Goal: Information Seeking & Learning: Learn about a topic

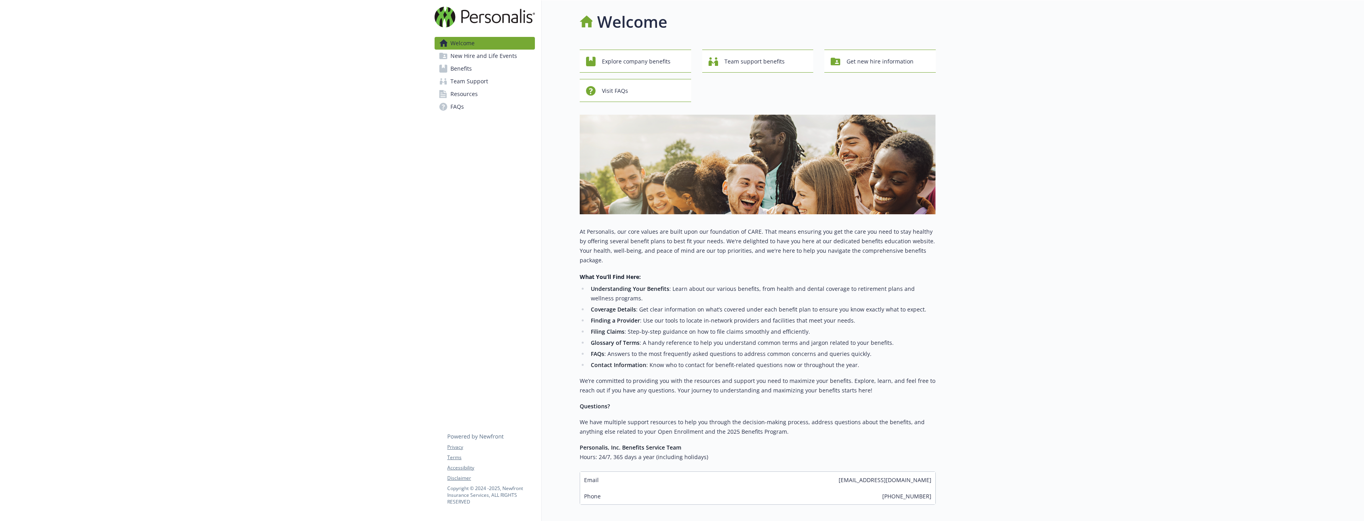
click at [464, 73] on span "Benefits" at bounding box center [461, 68] width 21 height 13
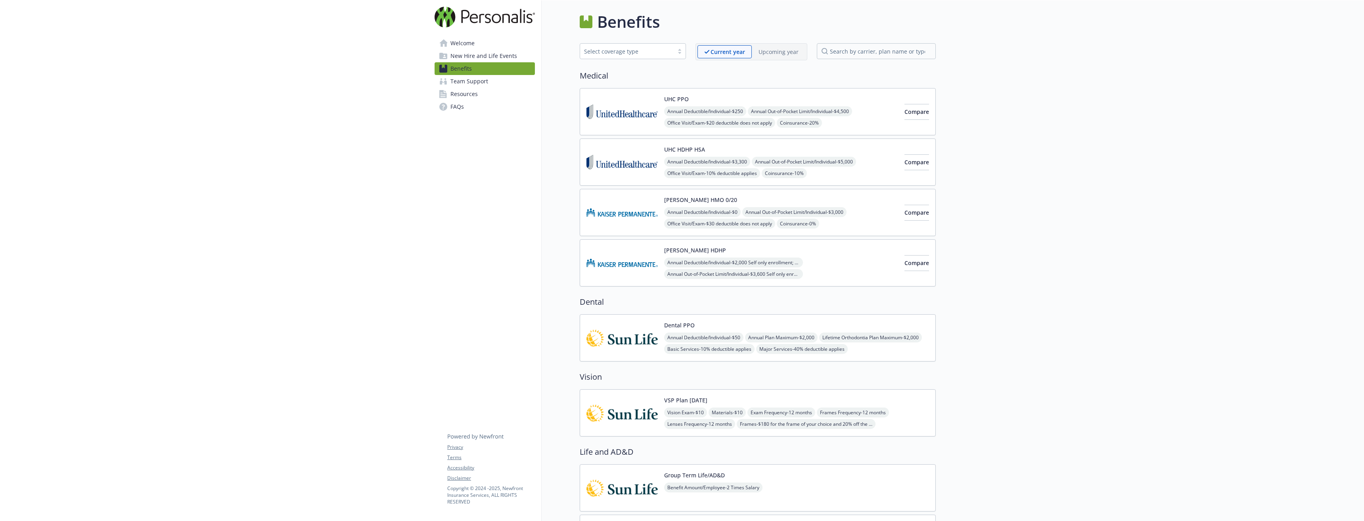
click at [869, 219] on div "Annual Deductible/Individual - $0 Annual Out-of-Pocket Limit/Individual - $3,00…" at bounding box center [781, 241] width 234 height 68
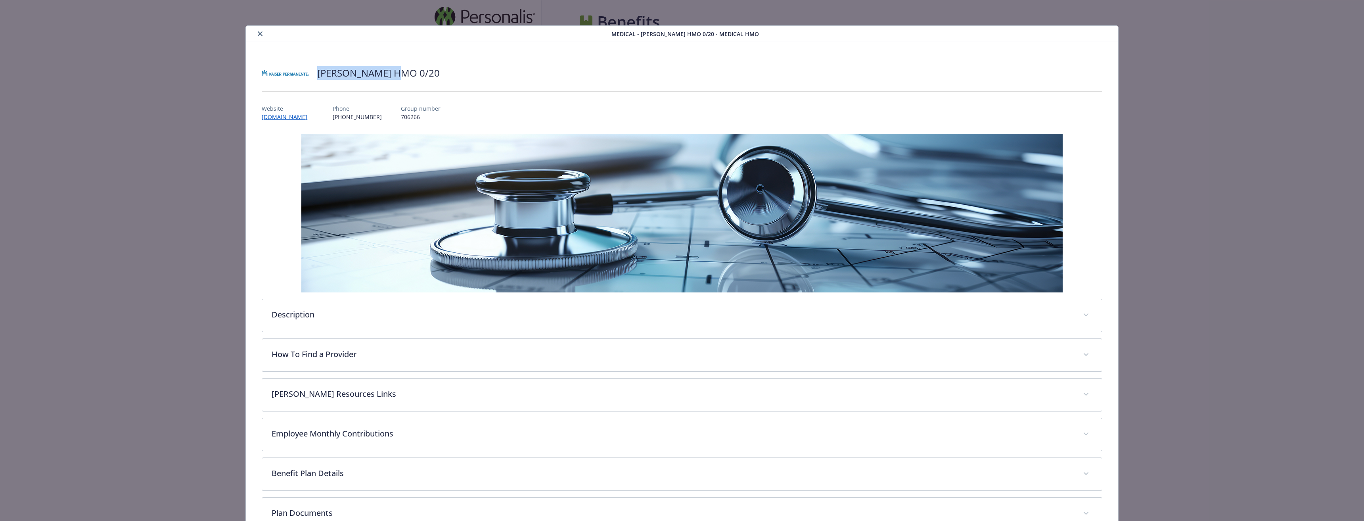
drag, startPoint x: 313, startPoint y: 72, endPoint x: 399, endPoint y: 69, distance: 86.1
click at [399, 69] on div "[PERSON_NAME] HMO 0/20" at bounding box center [682, 73] width 841 height 24
copy h2 "[PERSON_NAME] HMO 0/20"
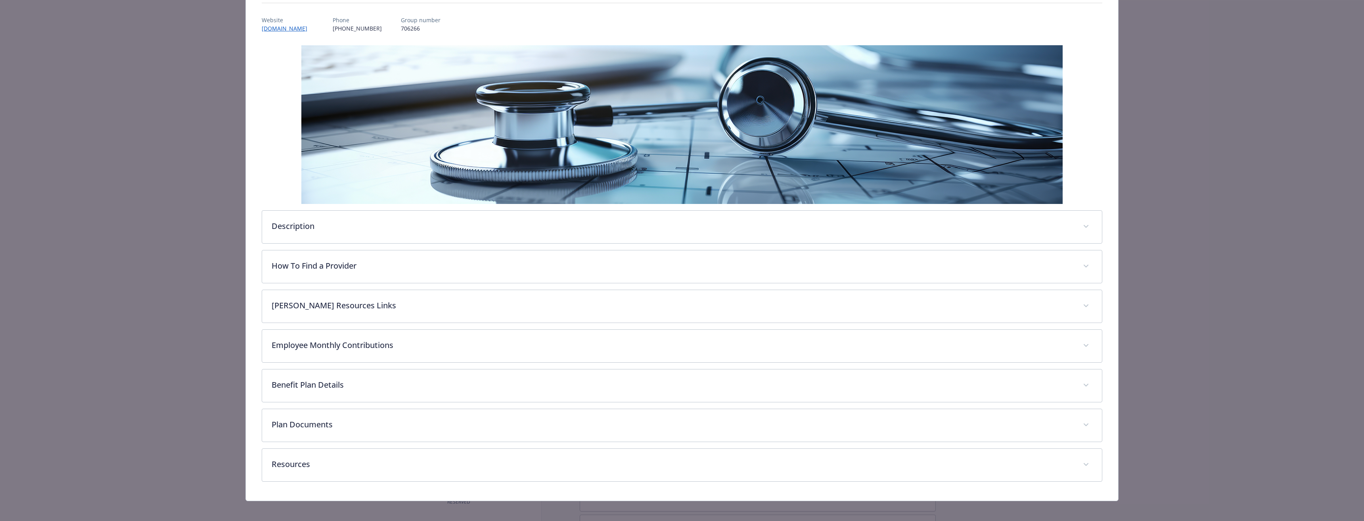
scroll to position [94, 0]
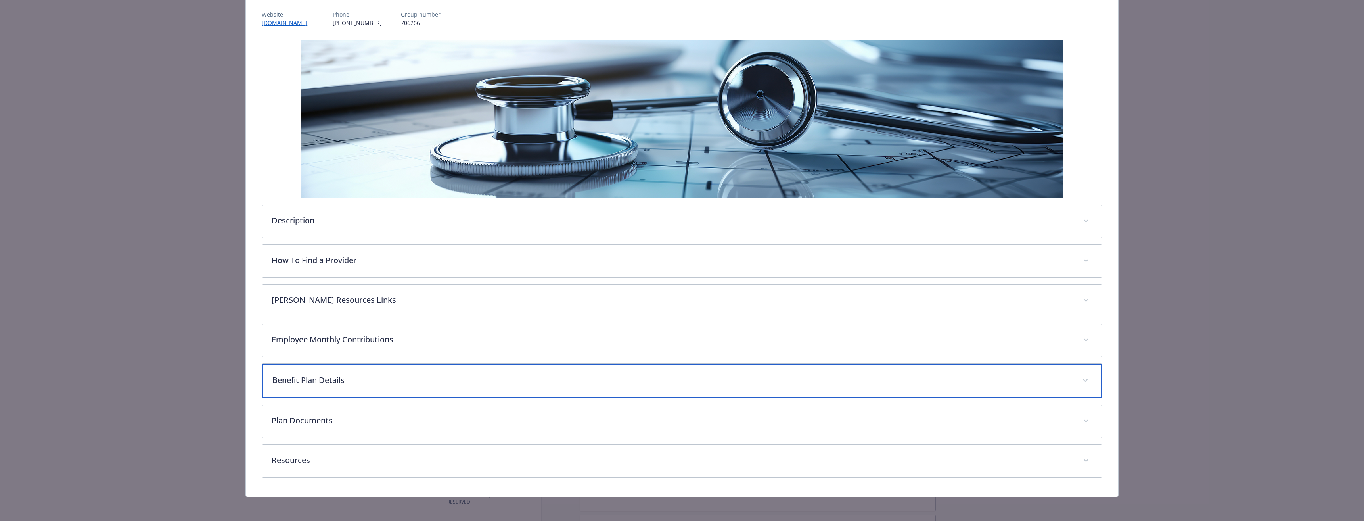
click at [349, 380] on p "Benefit Plan Details" at bounding box center [672, 380] width 800 height 12
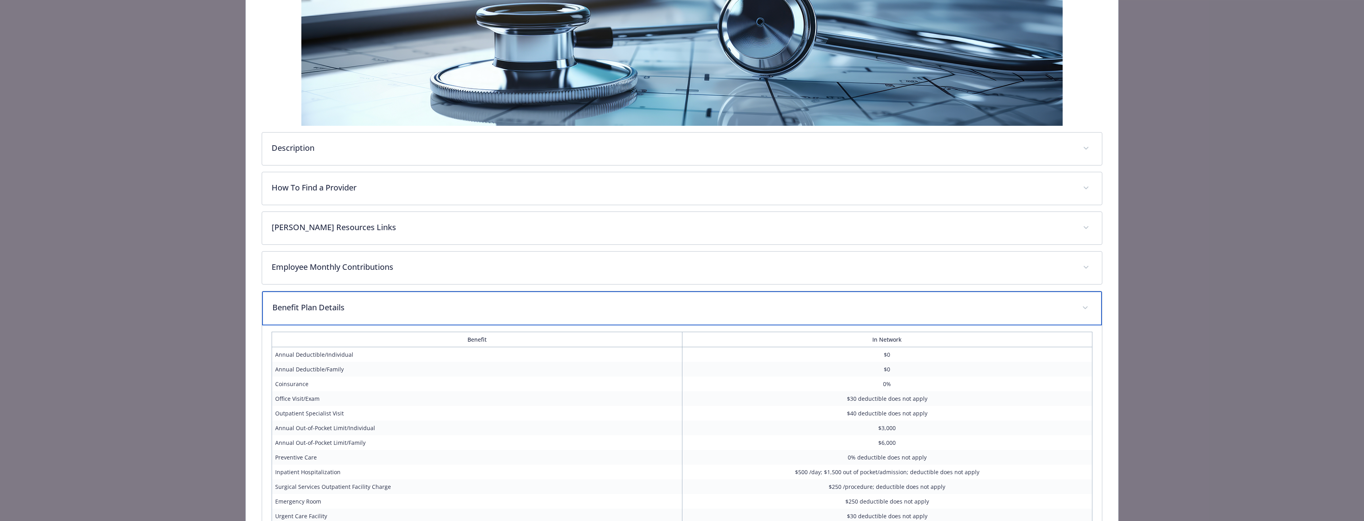
scroll to position [253, 0]
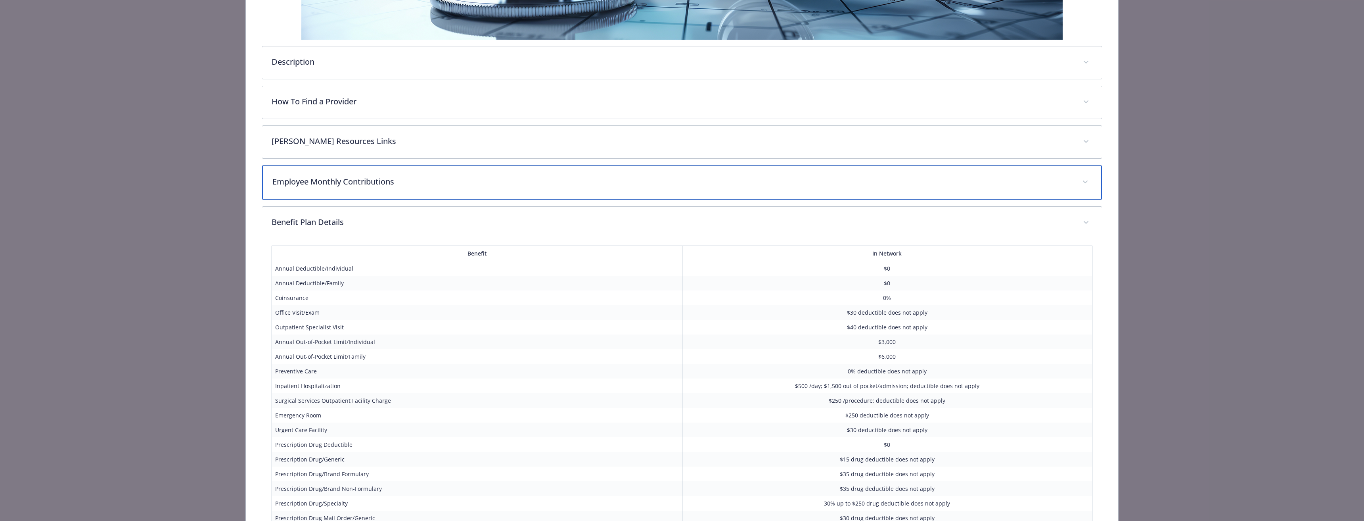
click at [397, 179] on p "Employee Monthly Contributions" at bounding box center [672, 182] width 800 height 12
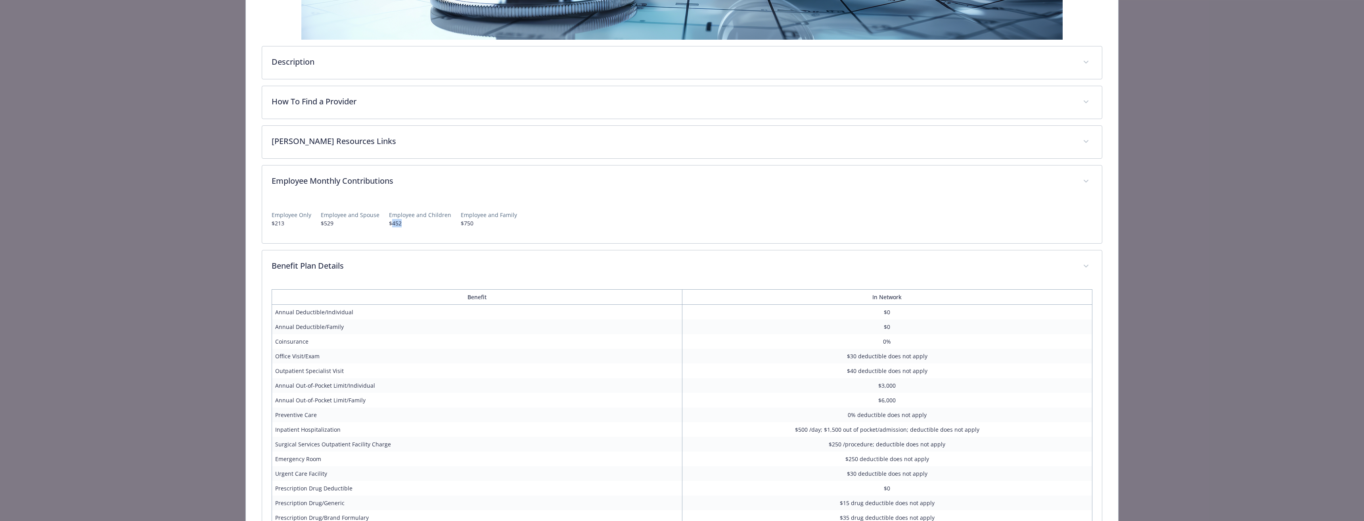
drag, startPoint x: 388, startPoint y: 226, endPoint x: 397, endPoint y: 224, distance: 9.3
click at [397, 224] on p "$452" at bounding box center [420, 223] width 62 height 8
drag, startPoint x: 456, startPoint y: 222, endPoint x: 474, endPoint y: 222, distance: 17.8
click at [474, 222] on p "$750" at bounding box center [489, 223] width 56 height 8
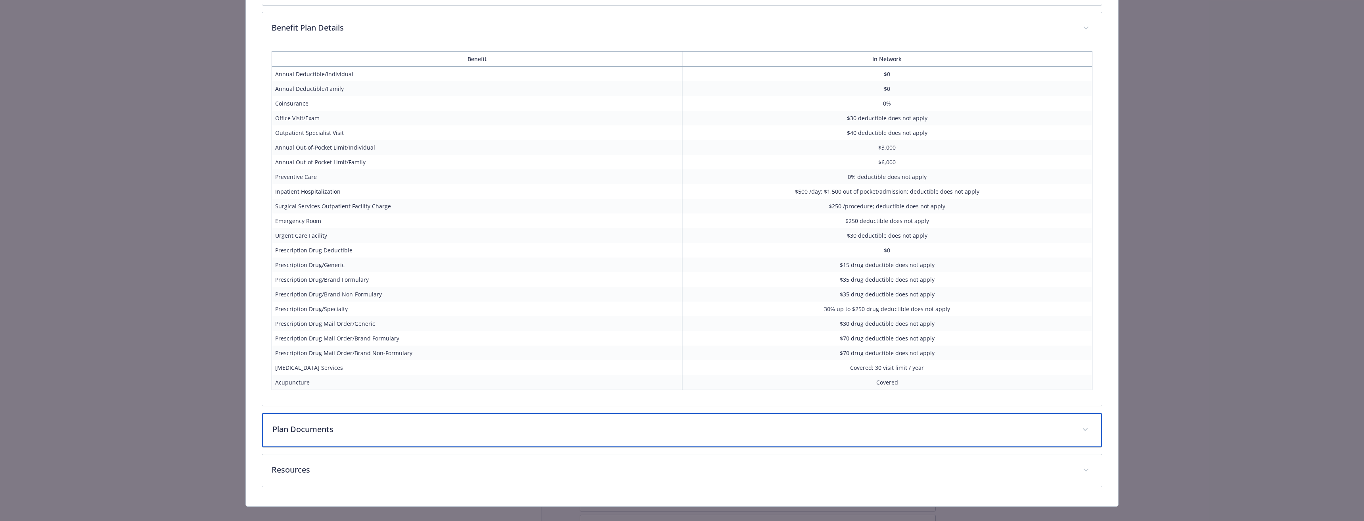
click at [806, 429] on p "Plan Documents" at bounding box center [672, 429] width 800 height 12
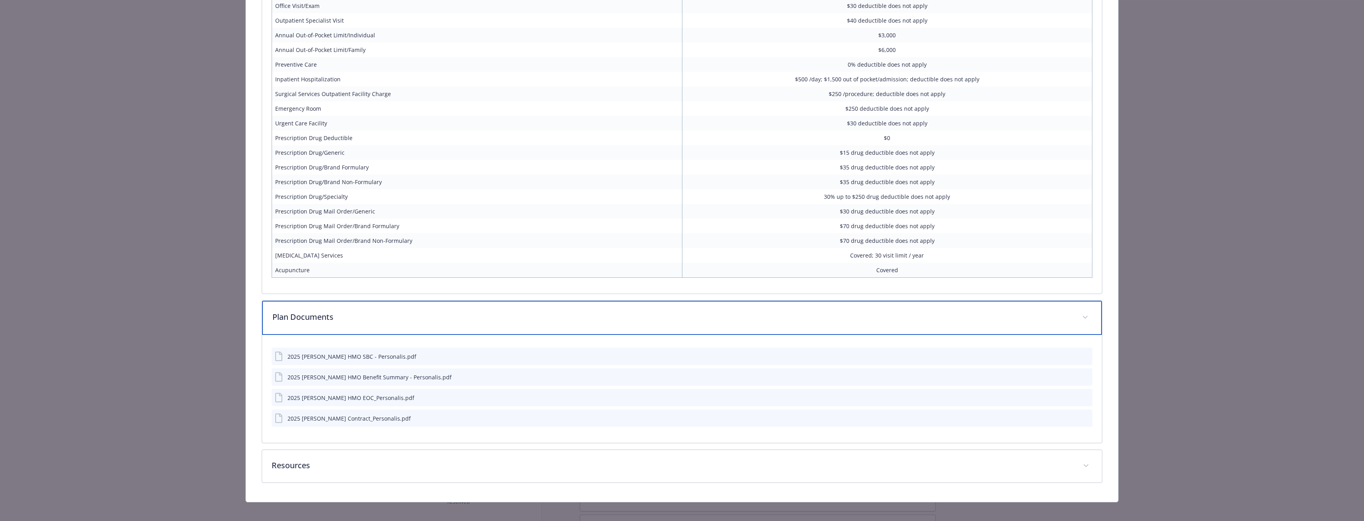
scroll to position [610, 0]
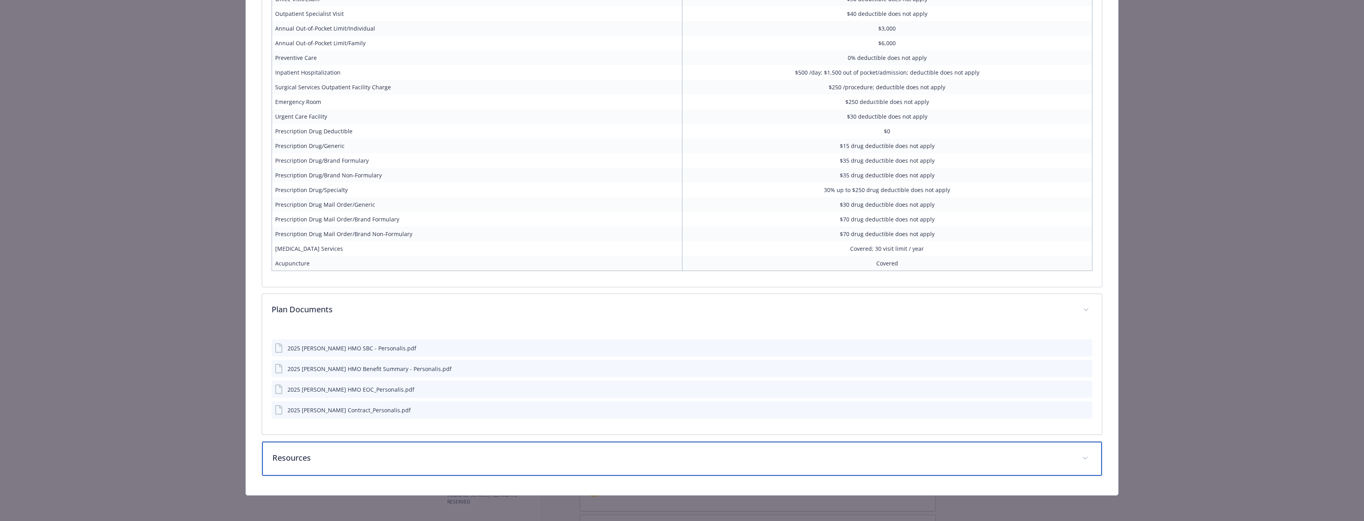
click at [629, 455] on p "Resources" at bounding box center [672, 458] width 800 height 12
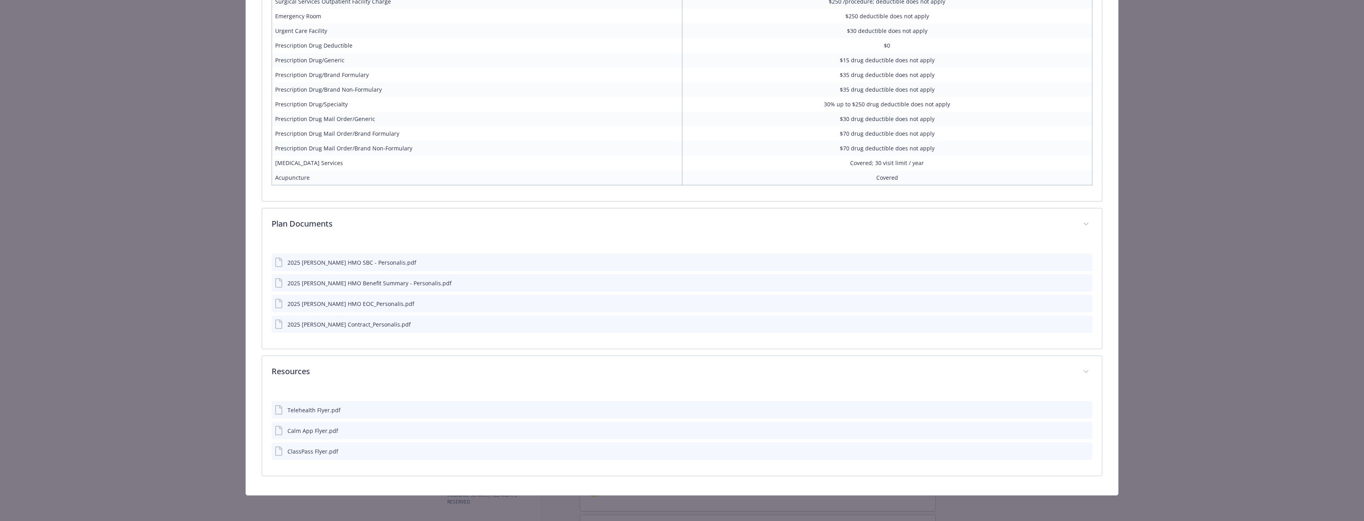
scroll to position [695, 0]
drag, startPoint x: 325, startPoint y: 282, endPoint x: 485, endPoint y: 298, distance: 161.1
click at [485, 298] on div "2025 [PERSON_NAME] HMO SBC - Personalis.pdf 2025 [PERSON_NAME] HMO Benefit Summ…" at bounding box center [682, 290] width 821 height 86
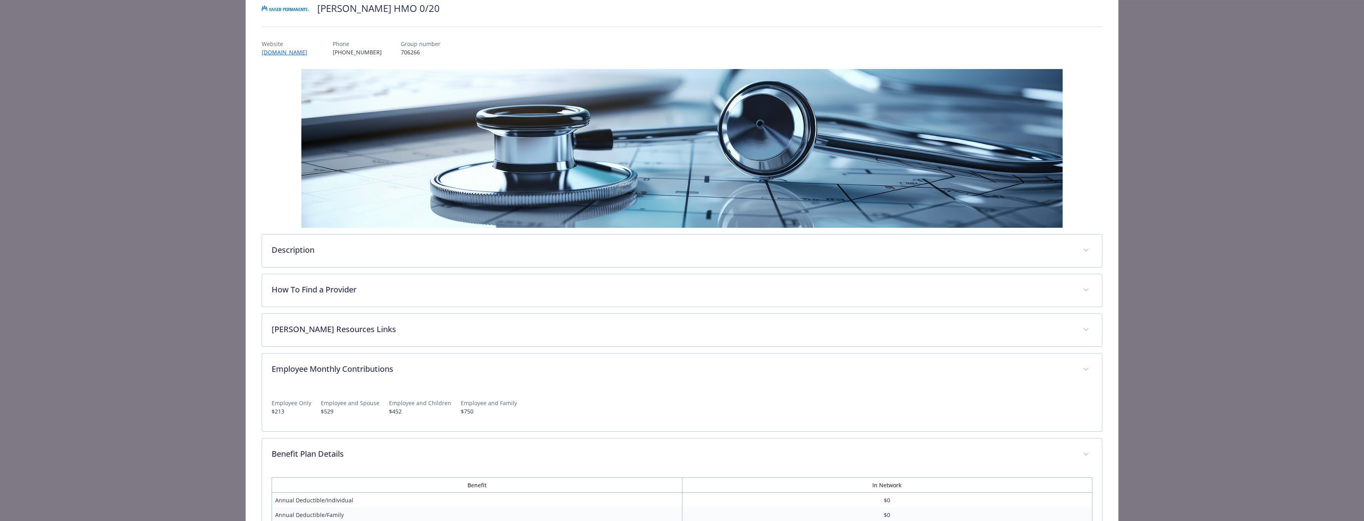
scroll to position [79, 0]
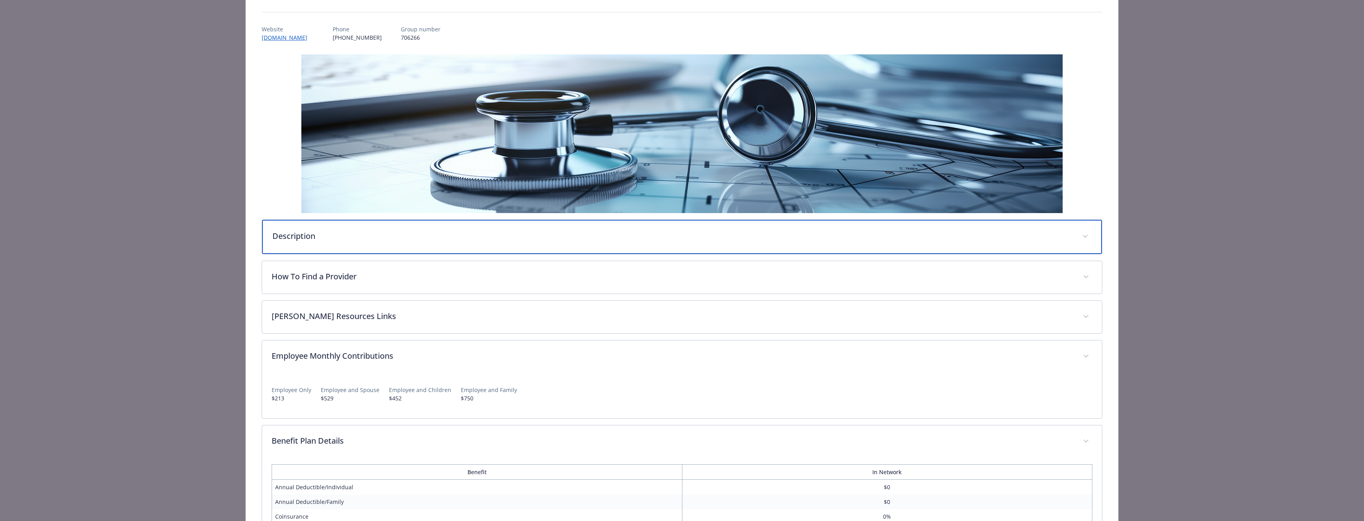
click at [572, 226] on div "Description" at bounding box center [682, 237] width 840 height 34
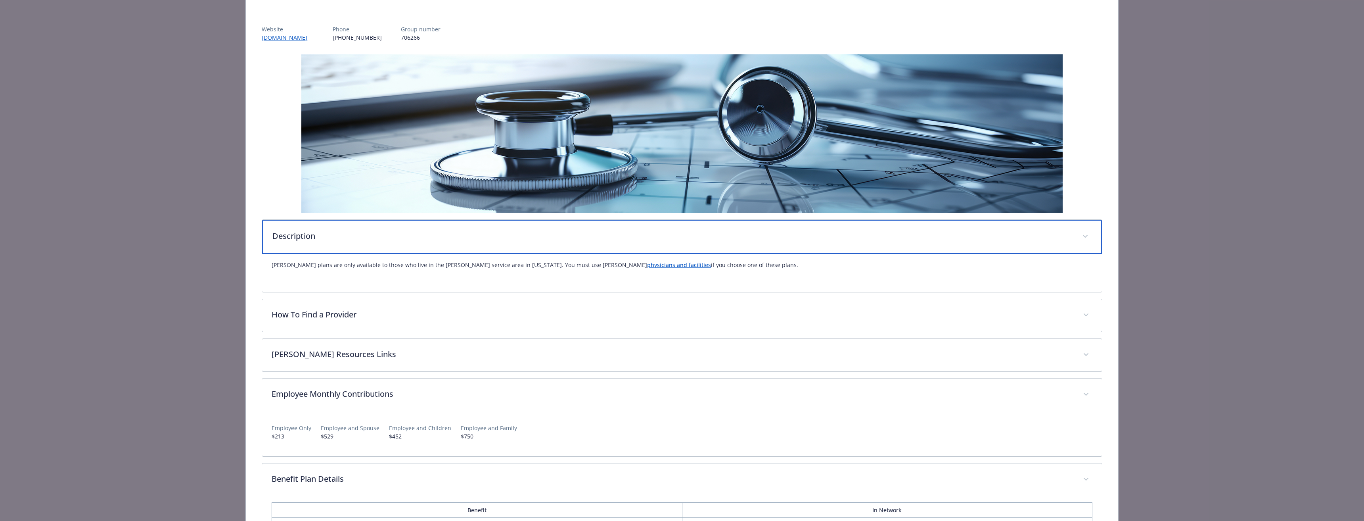
click at [572, 226] on div "Description" at bounding box center [682, 237] width 840 height 34
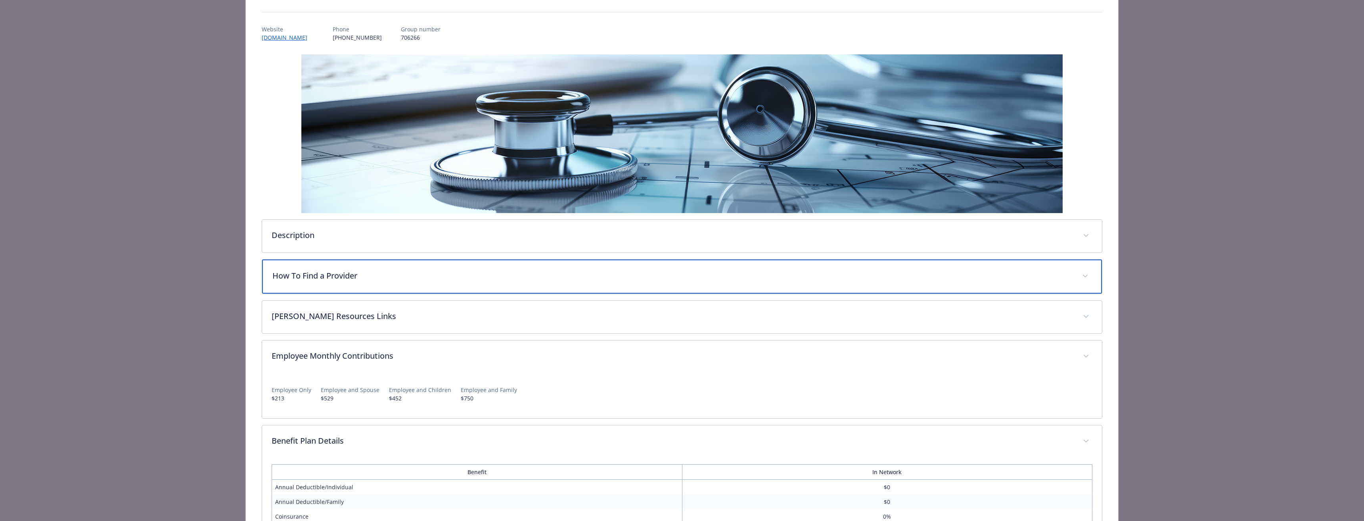
click at [493, 265] on div "How To Find a Provider" at bounding box center [682, 276] width 840 height 34
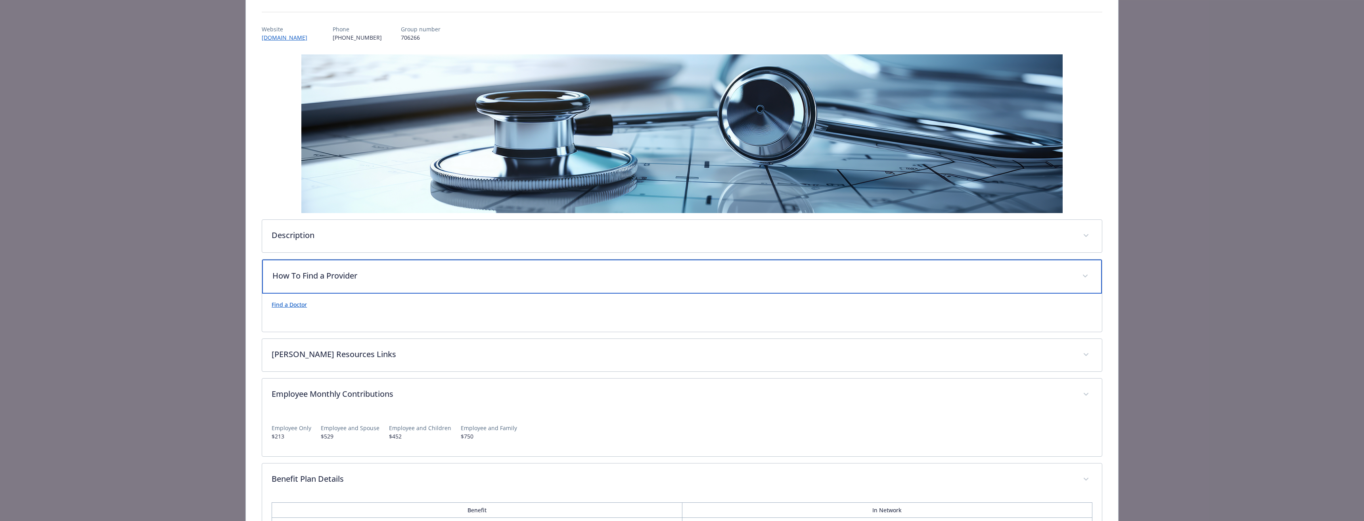
click at [493, 264] on div "How To Find a Provider" at bounding box center [682, 276] width 840 height 34
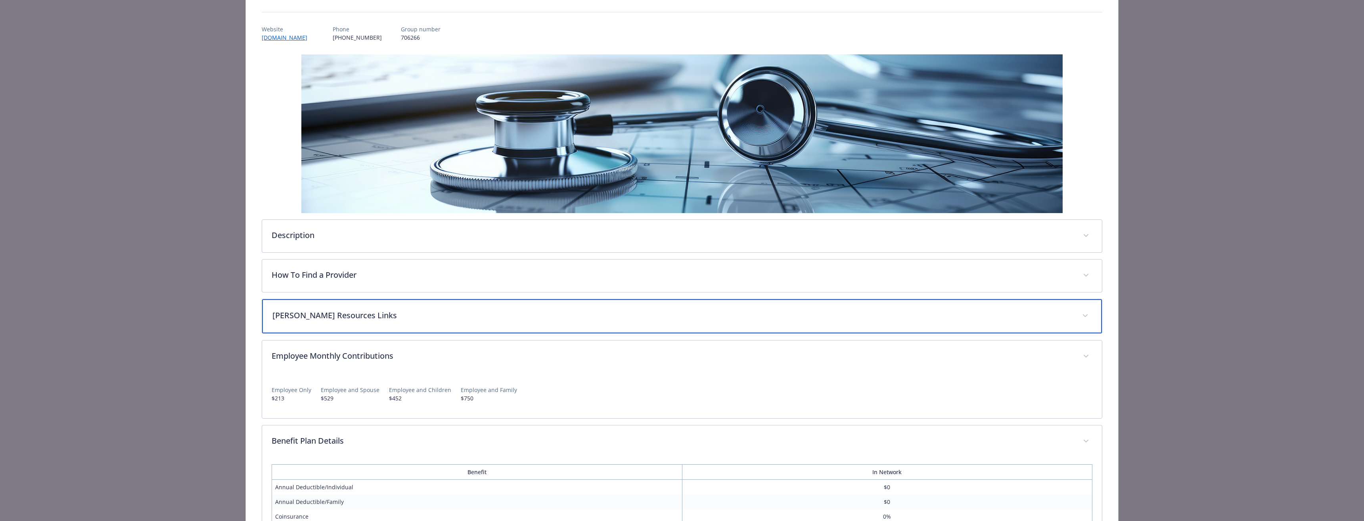
click at [440, 301] on div "[PERSON_NAME] Resources Links" at bounding box center [682, 316] width 840 height 34
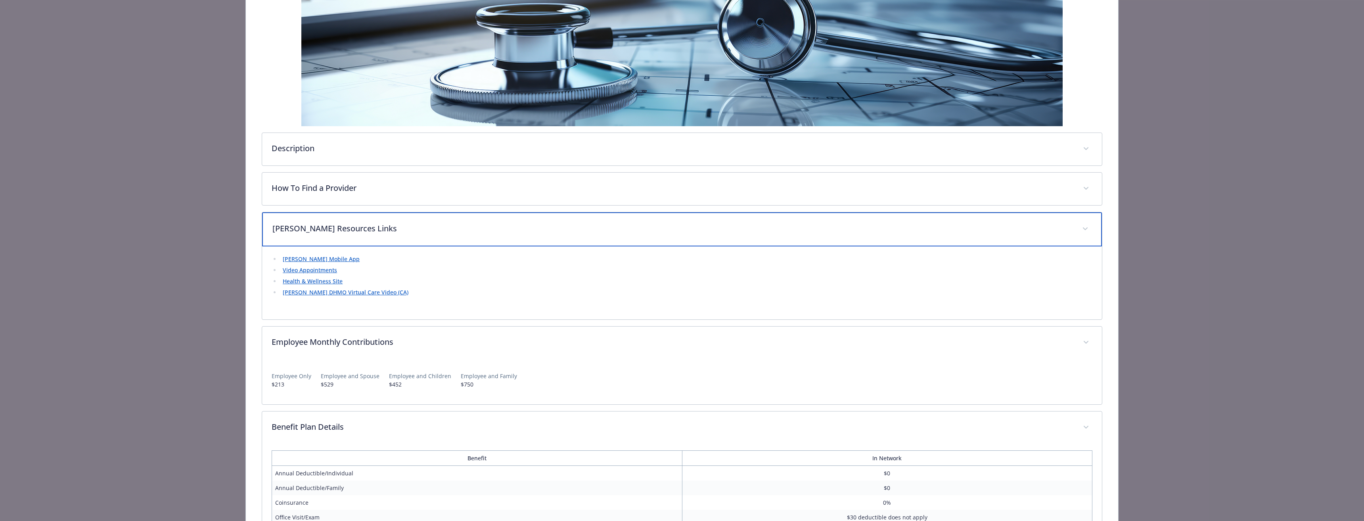
scroll to position [238, 0]
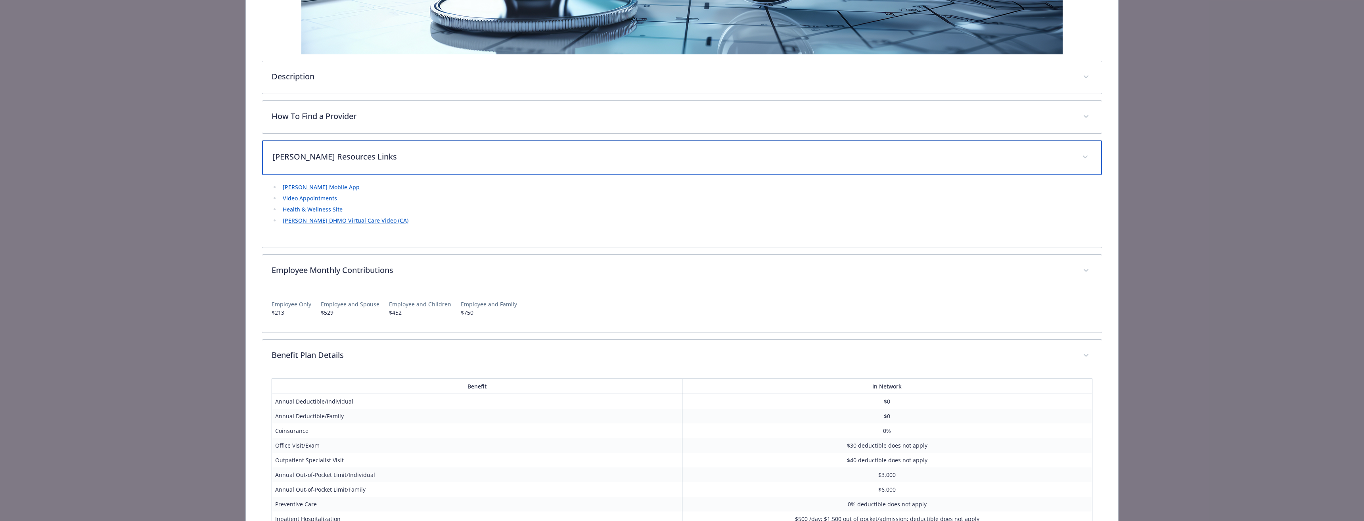
click at [495, 161] on p "[PERSON_NAME] Resources Links" at bounding box center [672, 157] width 800 height 12
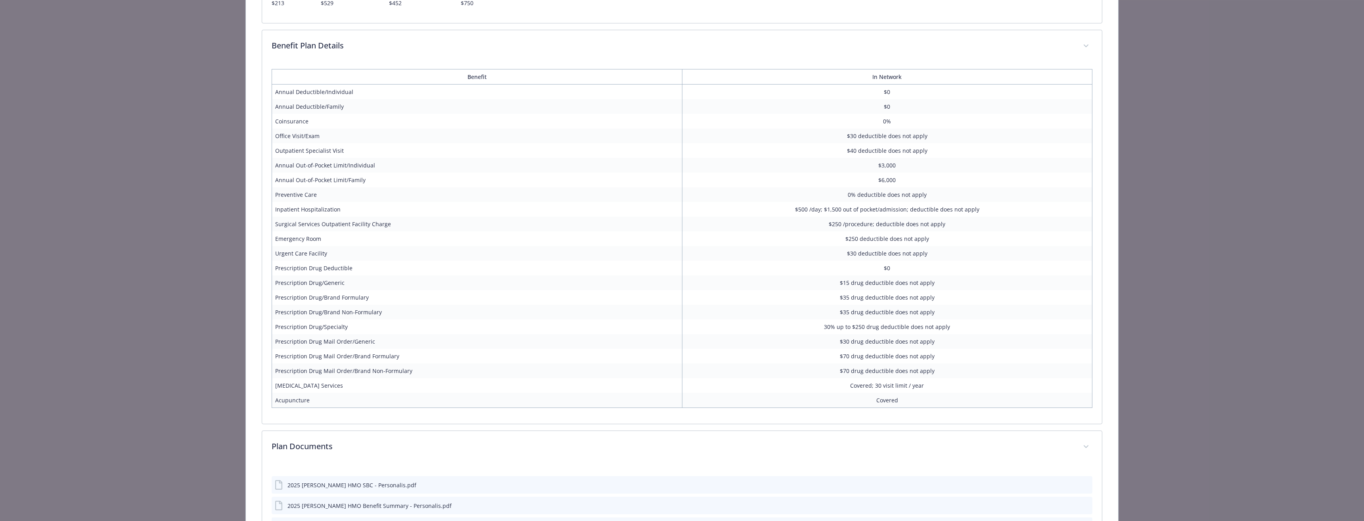
scroll to position [476, 0]
